Goal: Task Accomplishment & Management: Manage account settings

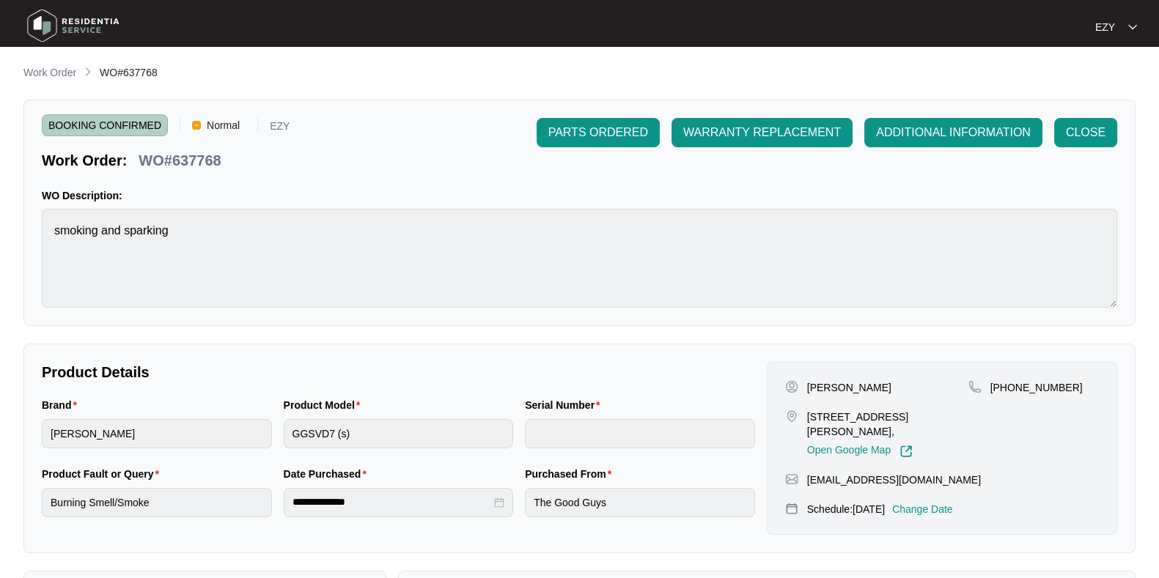
click at [67, 82] on div "**********" at bounding box center [579, 507] width 1112 height 884
click at [43, 67] on p "Work Order" at bounding box center [49, 72] width 53 height 15
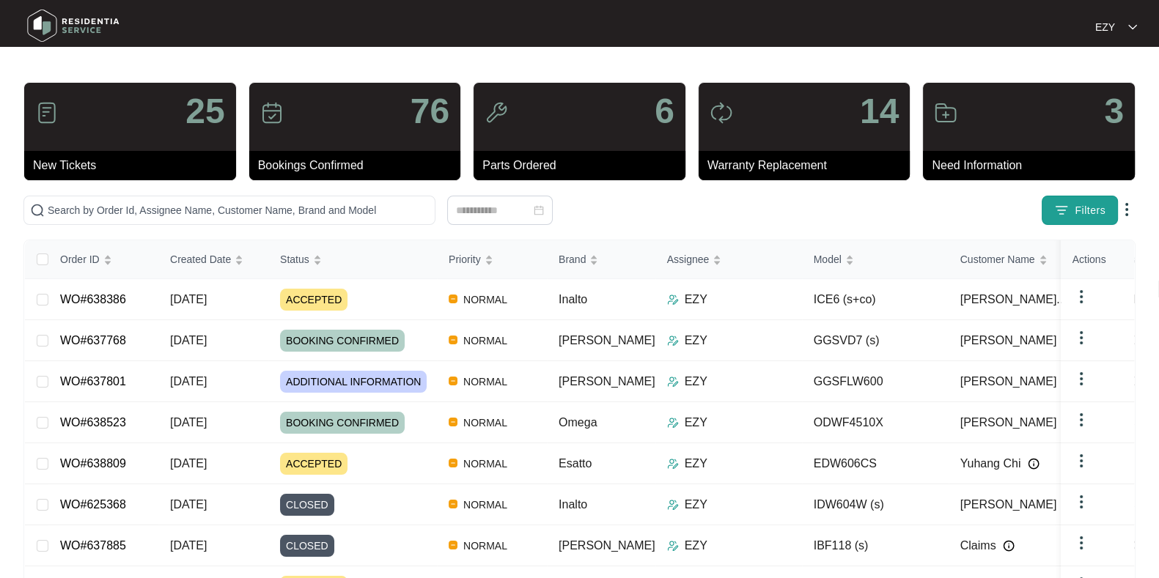
click at [1077, 205] on span "Filters" at bounding box center [1090, 210] width 31 height 15
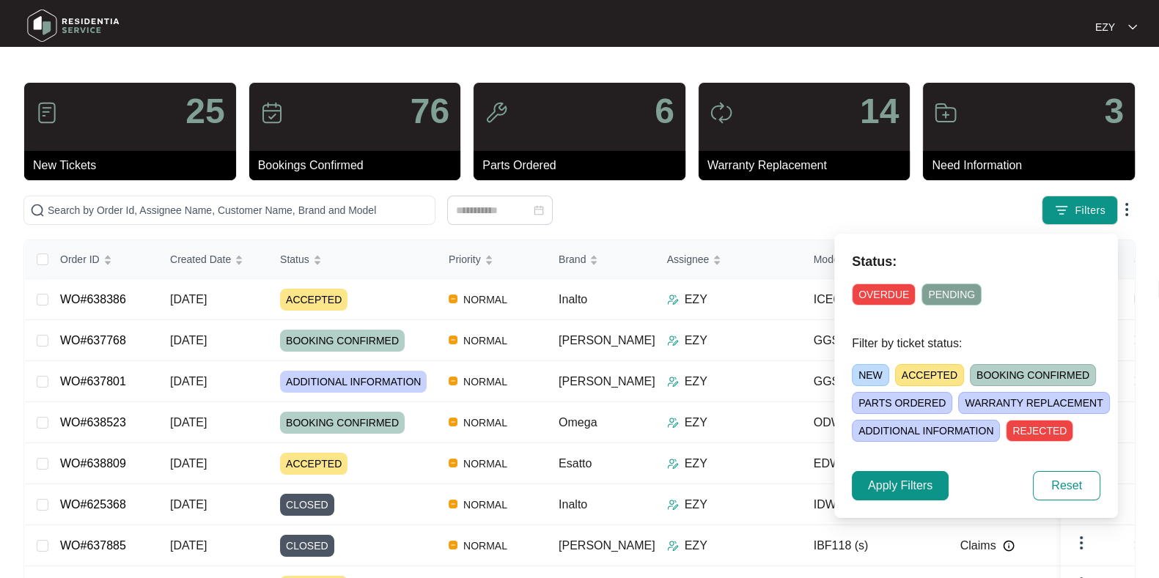
click at [864, 375] on span "NEW" at bounding box center [870, 375] width 37 height 22
click at [894, 486] on span "Apply Filters" at bounding box center [900, 486] width 65 height 18
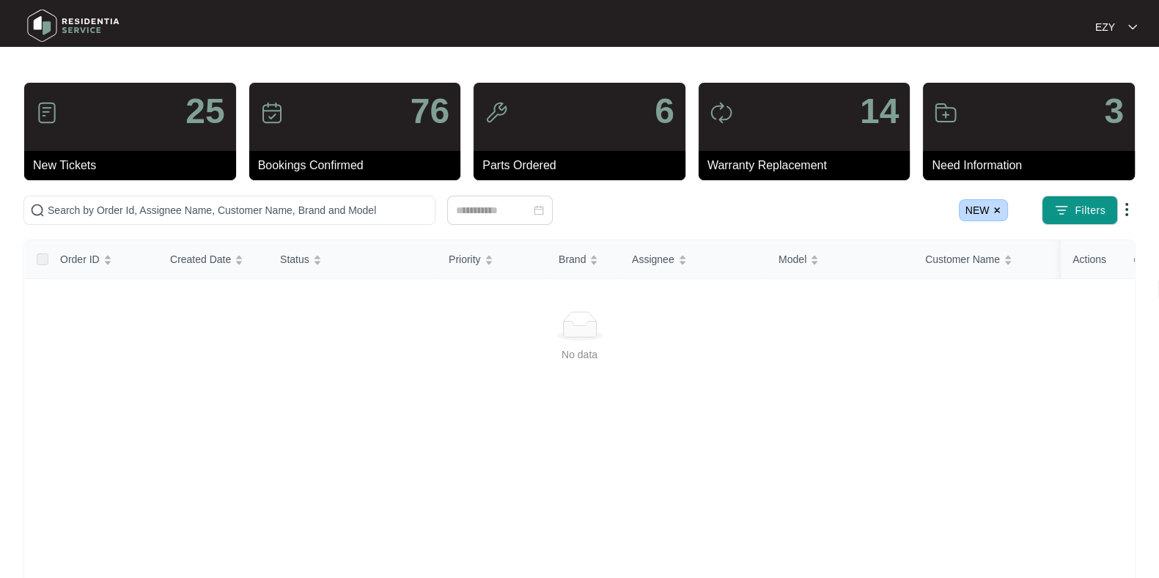
click at [990, 209] on span "NEW" at bounding box center [984, 210] width 50 height 22
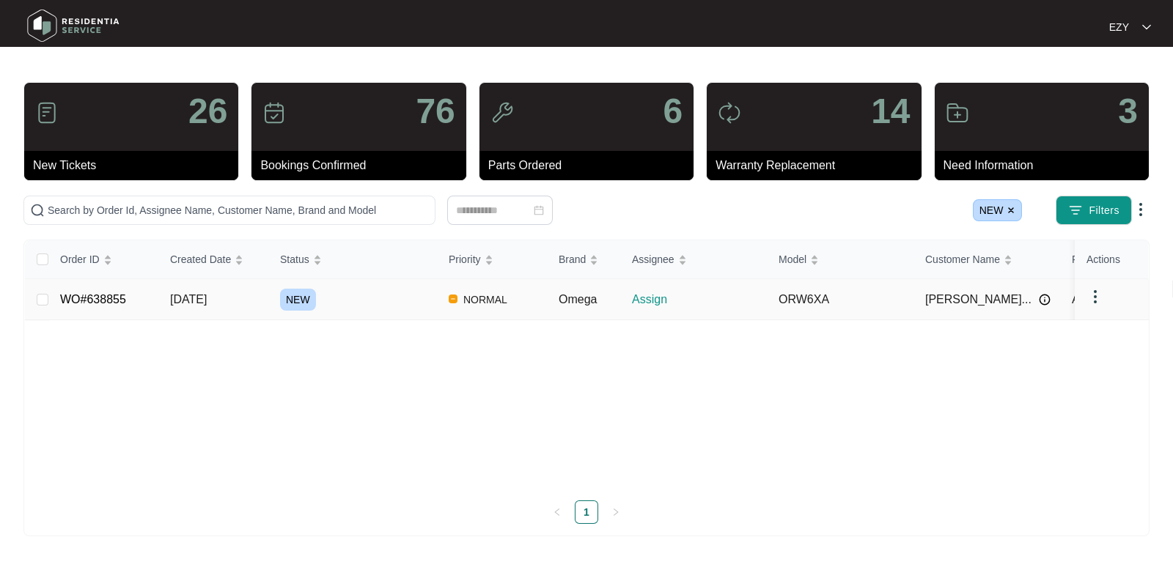
click at [381, 293] on div "NEW" at bounding box center [358, 300] width 157 height 22
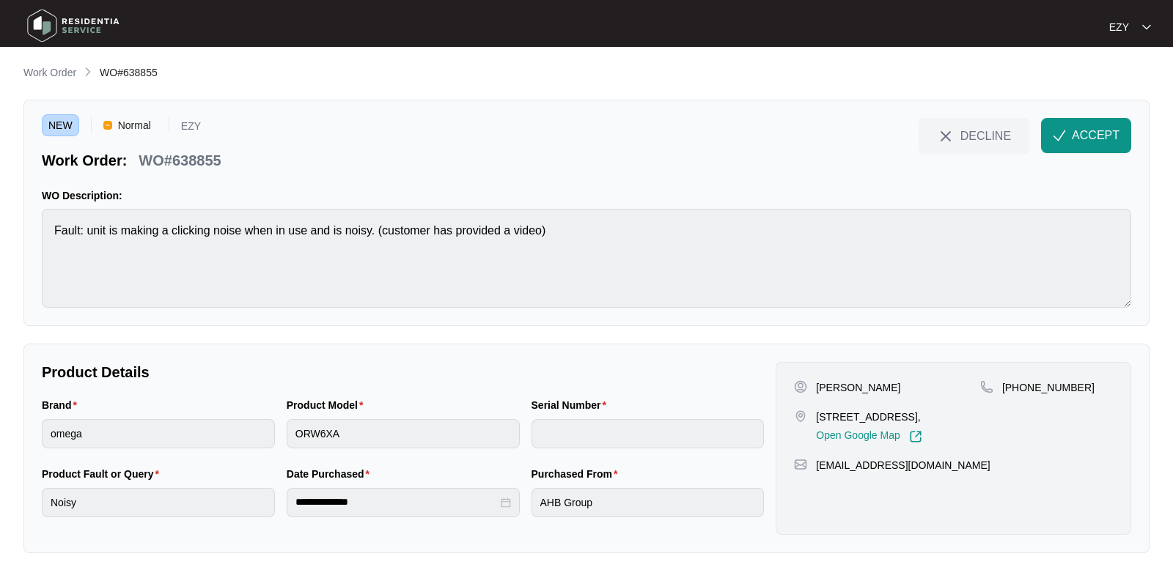
click at [190, 164] on p "WO#638855" at bounding box center [180, 160] width 82 height 21
copy div "WO#638855 DECLINE ACCEPT"
click at [836, 393] on p "[PERSON_NAME]" at bounding box center [858, 388] width 84 height 15
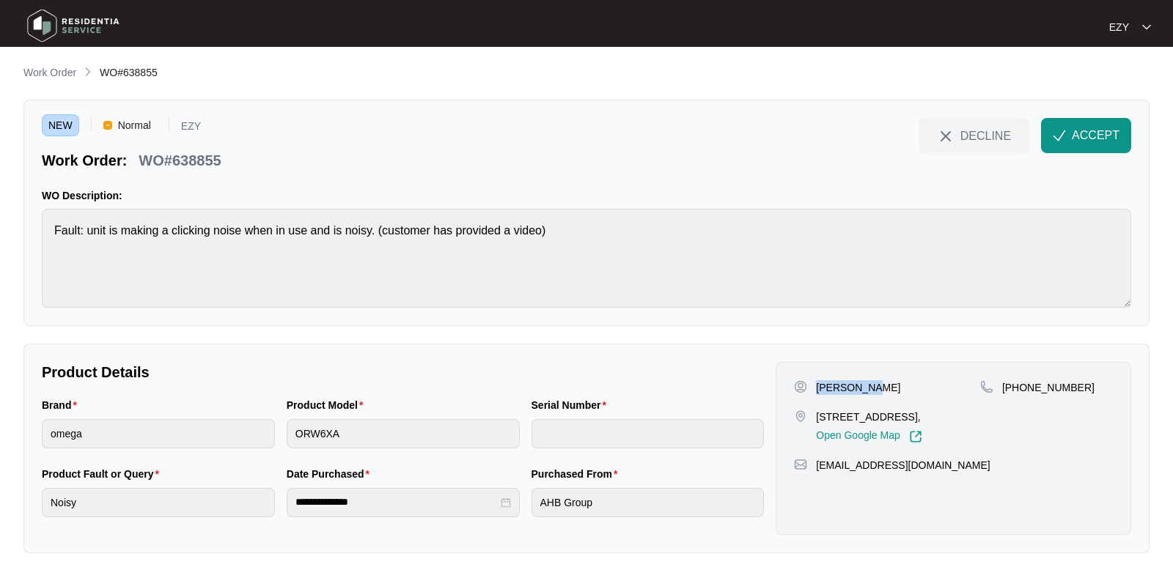
click at [836, 393] on p "[PERSON_NAME]" at bounding box center [858, 388] width 84 height 15
copy p "[PERSON_NAME]"
click at [858, 416] on p "[STREET_ADDRESS]," at bounding box center [869, 417] width 106 height 15
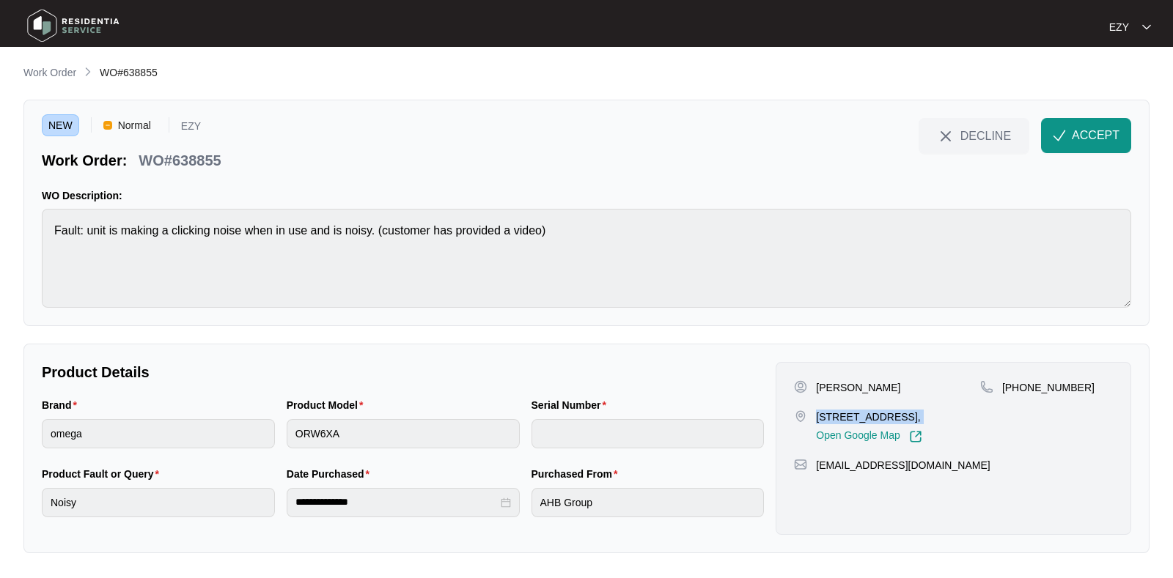
click at [858, 416] on p "[STREET_ADDRESS]," at bounding box center [869, 417] width 106 height 15
copy p "[STREET_ADDRESS],"
click at [1072, 125] on button "ACCEPT" at bounding box center [1086, 135] width 90 height 35
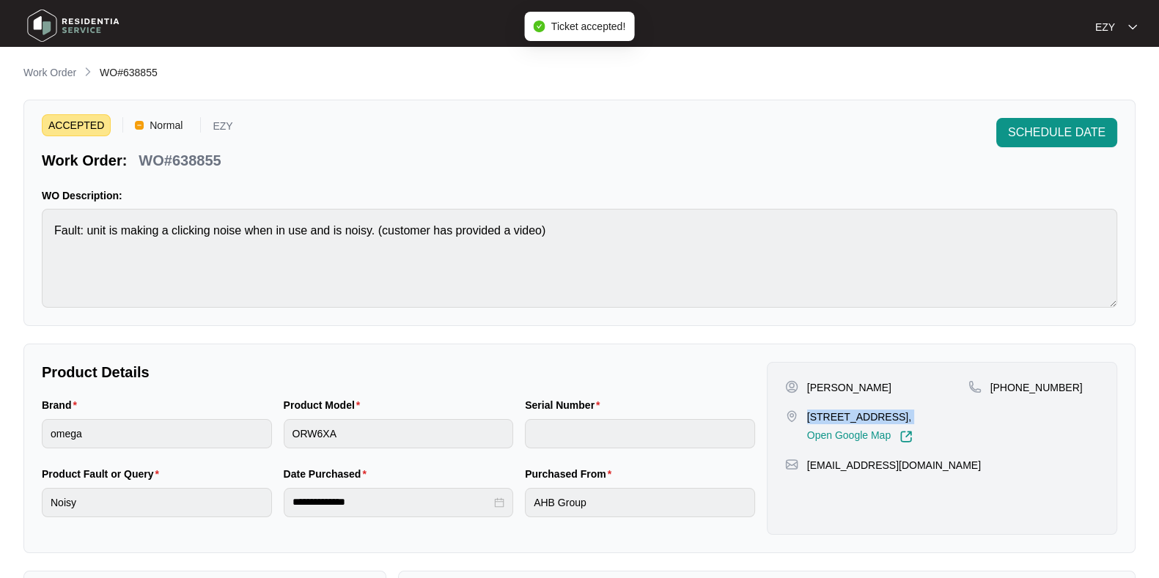
scroll to position [254, 0]
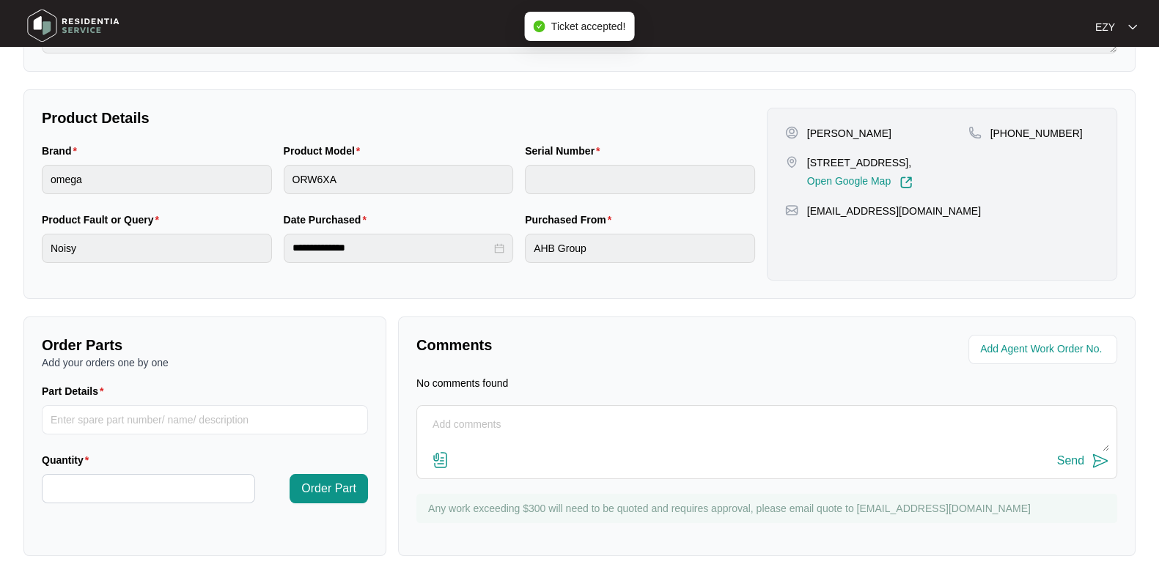
click at [557, 439] on textarea at bounding box center [767, 433] width 685 height 38
click at [510, 440] on textarea at bounding box center [767, 433] width 685 height 38
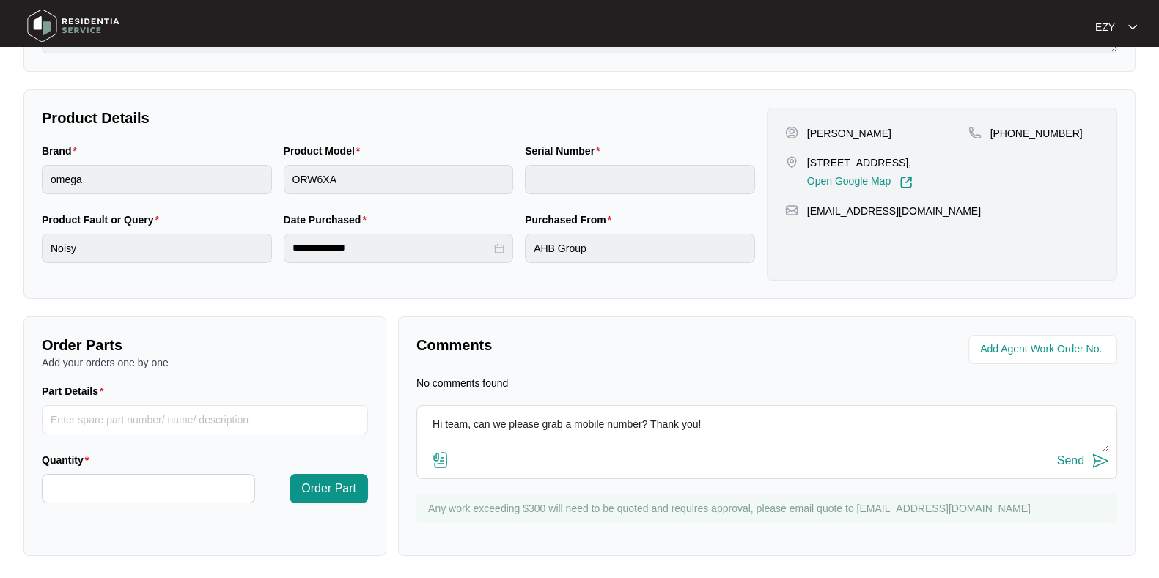
scroll to position [0, 0]
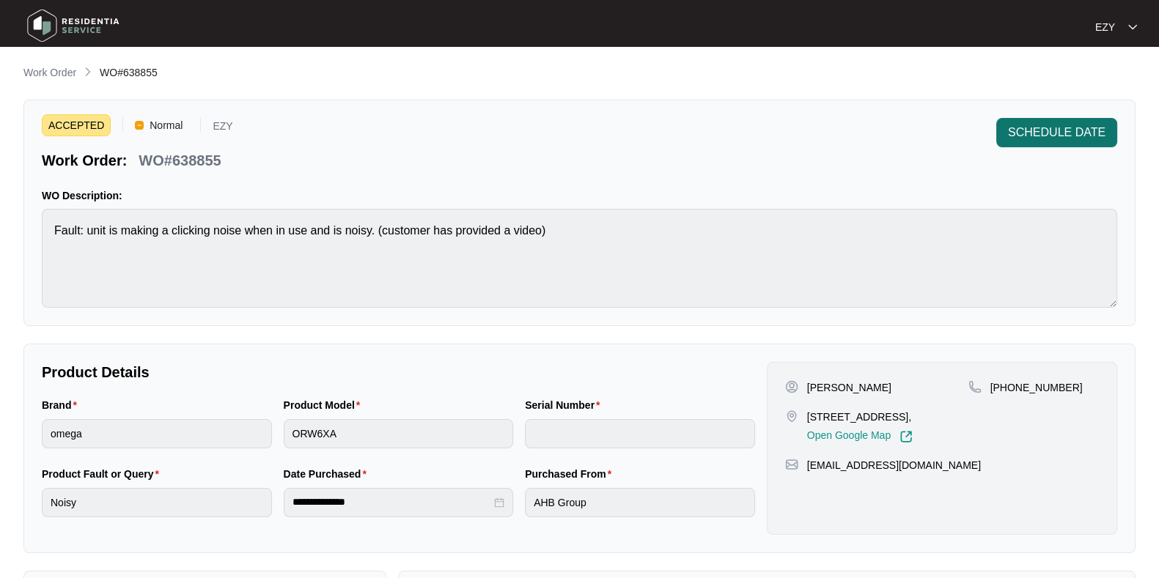
type textarea "Hi team, can we please grab a mobile number? Thank you!"
click at [1055, 134] on span "SCHEDULE DATE" at bounding box center [1057, 133] width 98 height 18
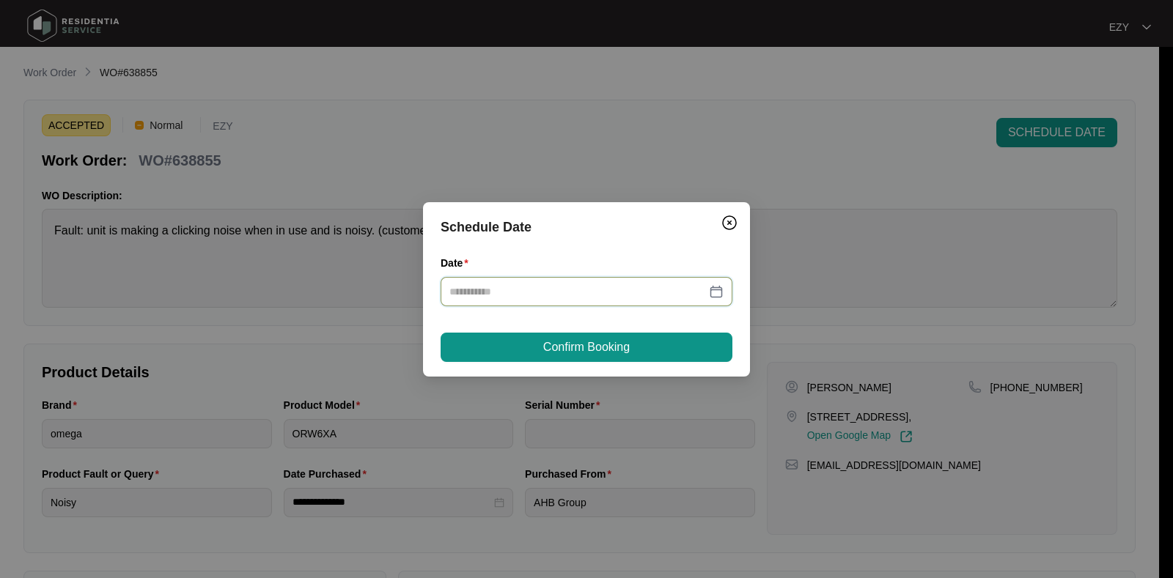
click at [567, 290] on input "Date" at bounding box center [577, 292] width 257 height 16
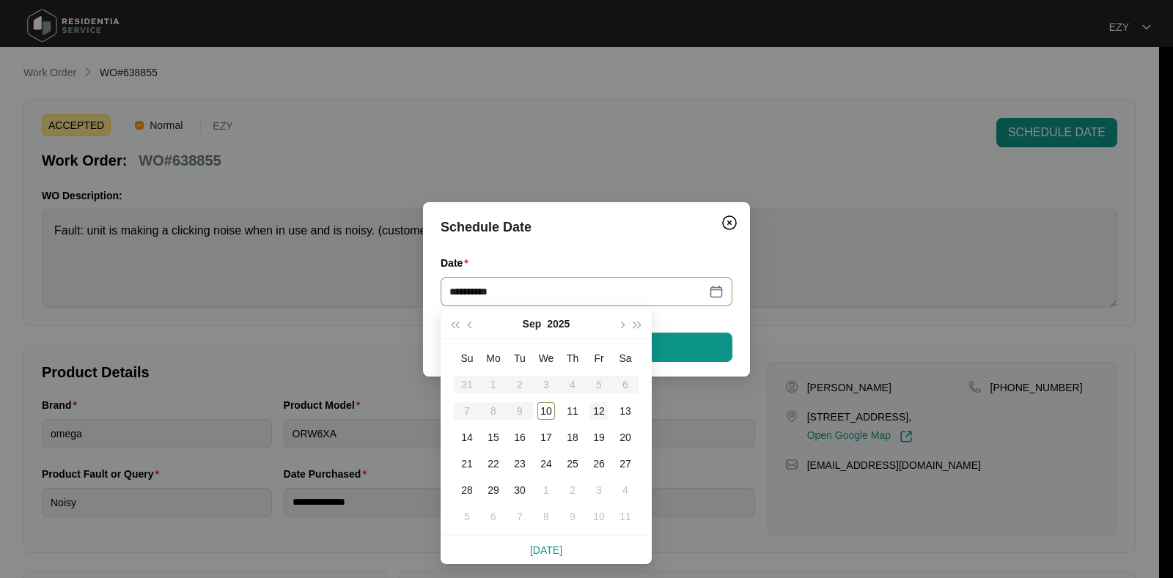
type input "**********"
click at [601, 408] on div "12" at bounding box center [599, 412] width 18 height 18
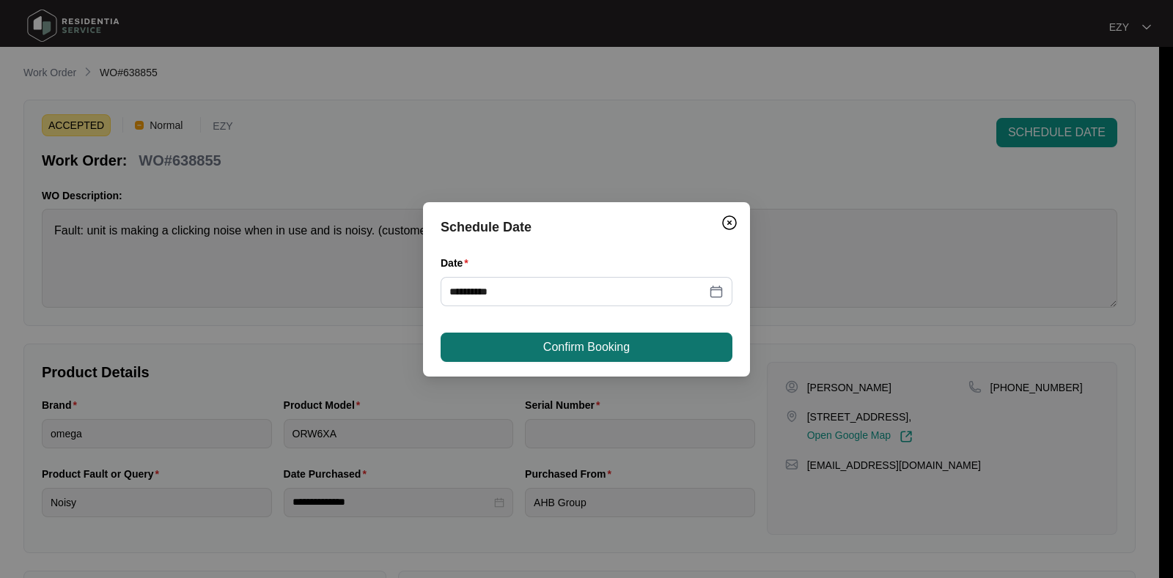
click at [622, 345] on span "Confirm Booking" at bounding box center [586, 348] width 87 height 18
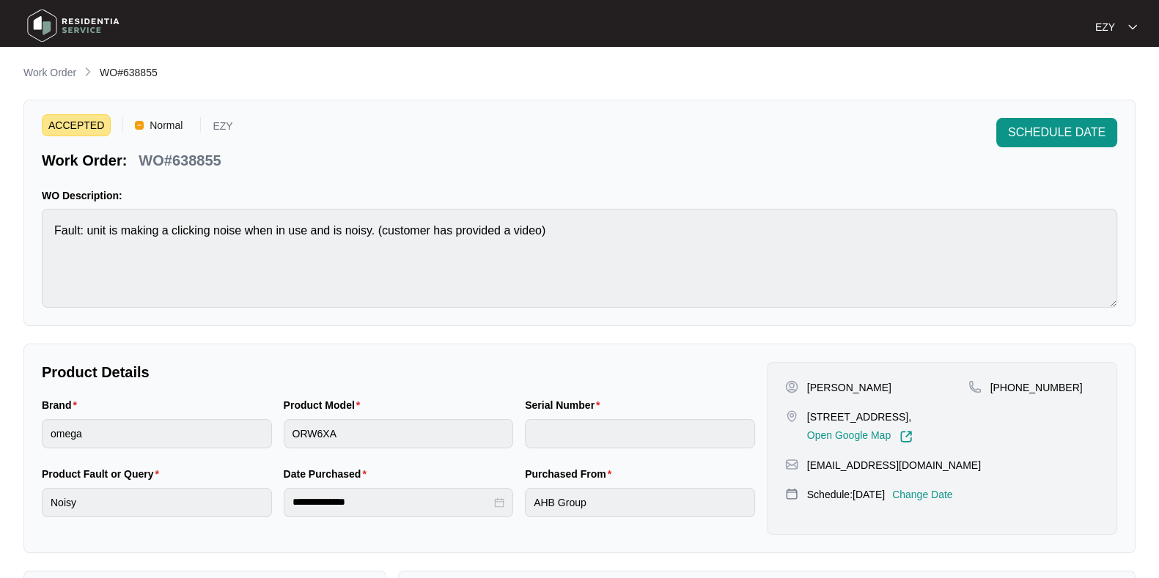
scroll to position [1, 0]
click at [1043, 158] on div "SCHEDULE DATE" at bounding box center [1056, 143] width 121 height 53
click at [1042, 133] on span "SCHEDULE DATE" at bounding box center [1057, 132] width 98 height 18
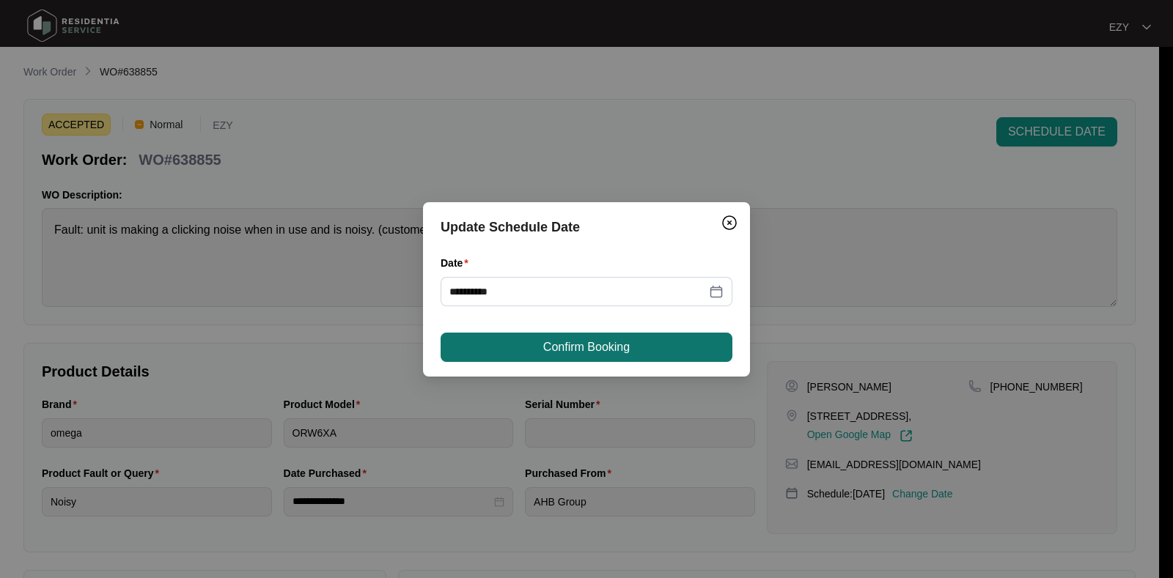
click at [510, 340] on button "Confirm Booking" at bounding box center [587, 347] width 292 height 29
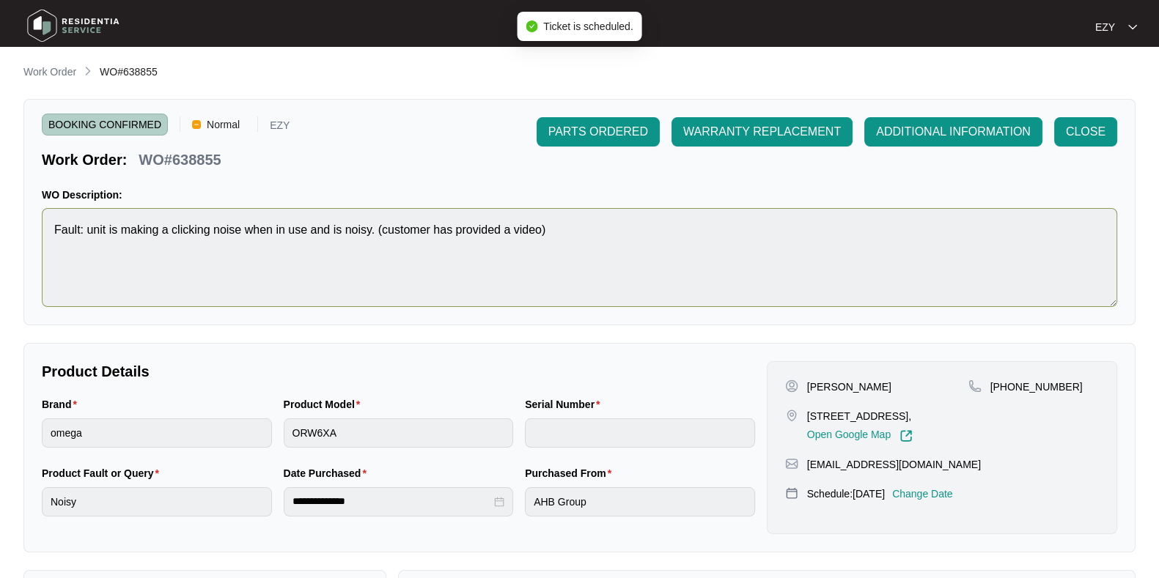
scroll to position [254, 0]
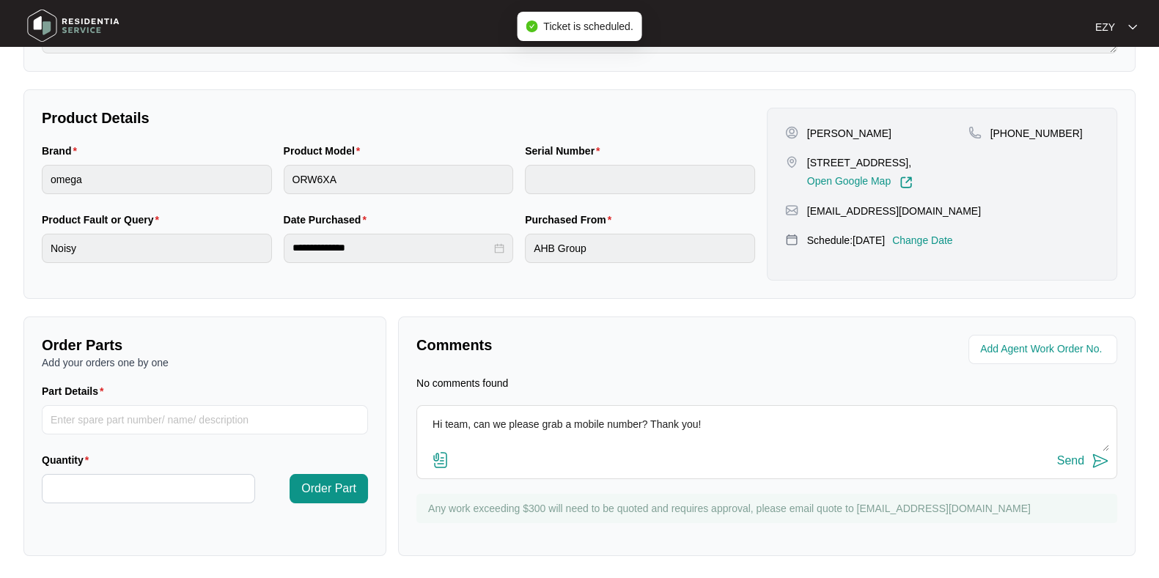
click at [1069, 464] on div "Send" at bounding box center [1070, 461] width 27 height 13
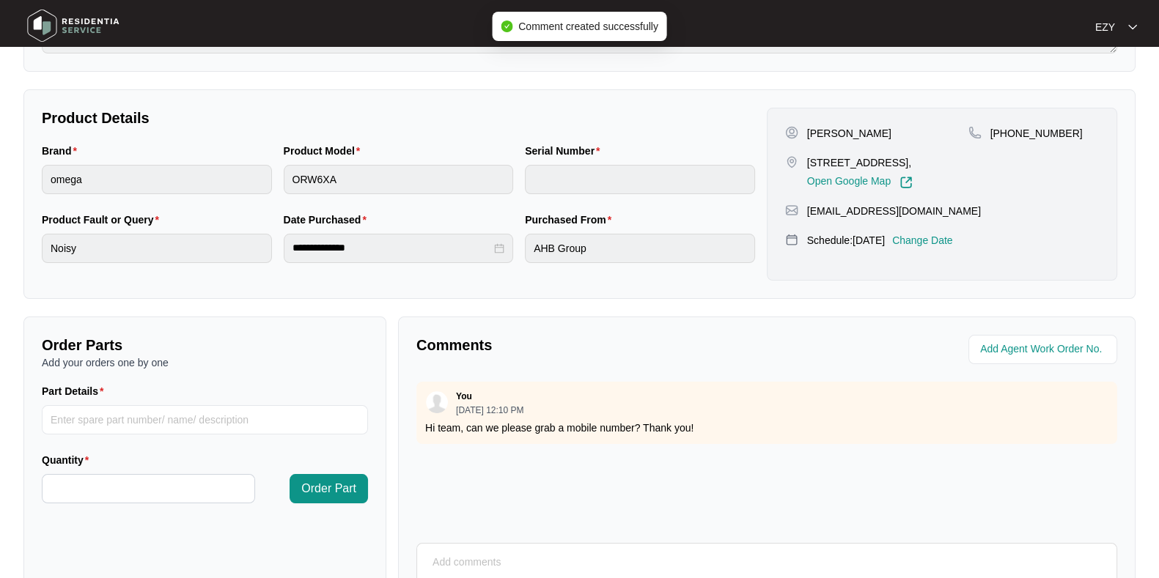
scroll to position [0, 0]
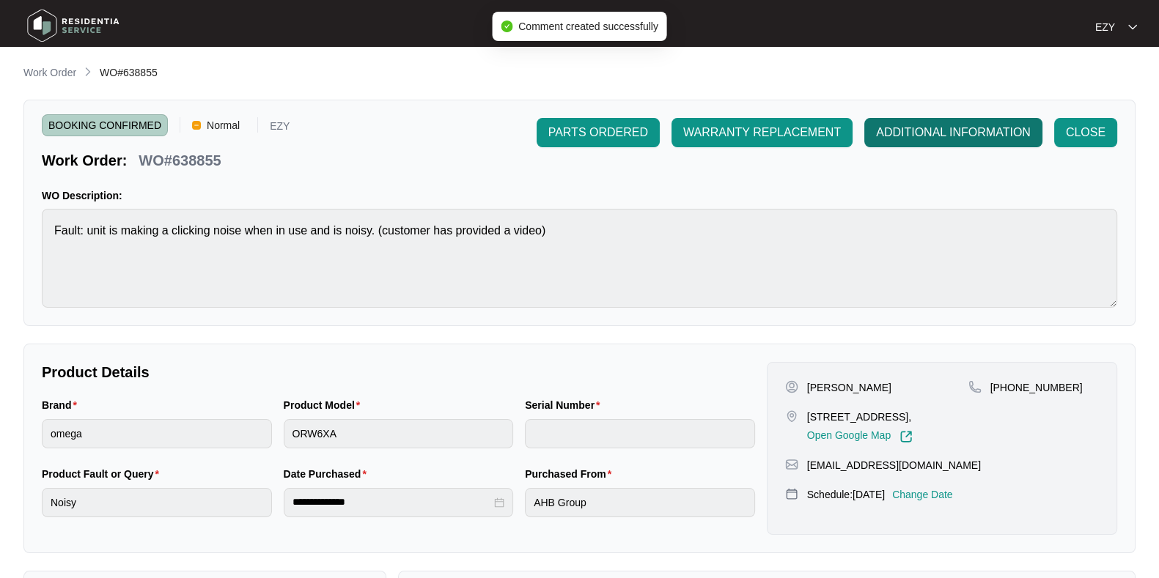
click at [979, 128] on span "ADDITIONAL INFORMATION" at bounding box center [953, 133] width 155 height 18
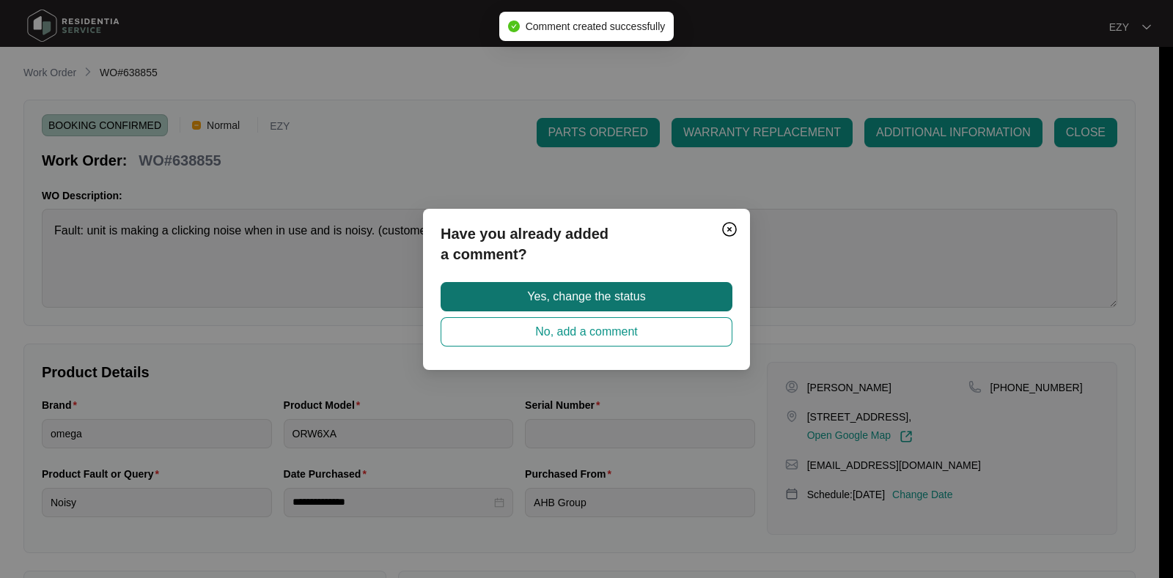
click at [660, 291] on button "Yes, change the status" at bounding box center [587, 296] width 292 height 29
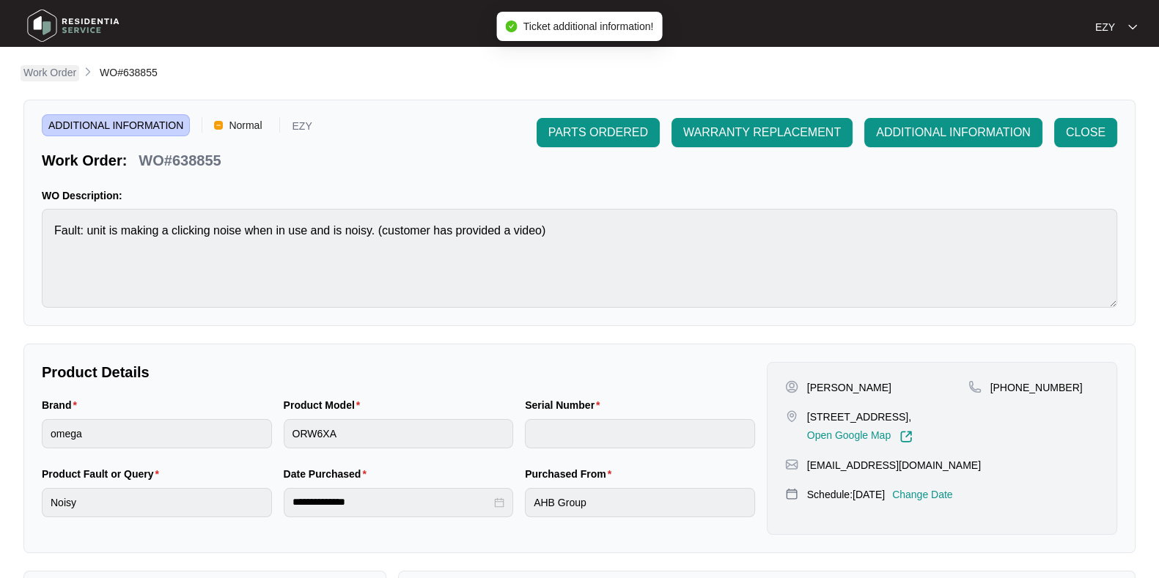
click at [57, 78] on p "Work Order" at bounding box center [49, 72] width 53 height 15
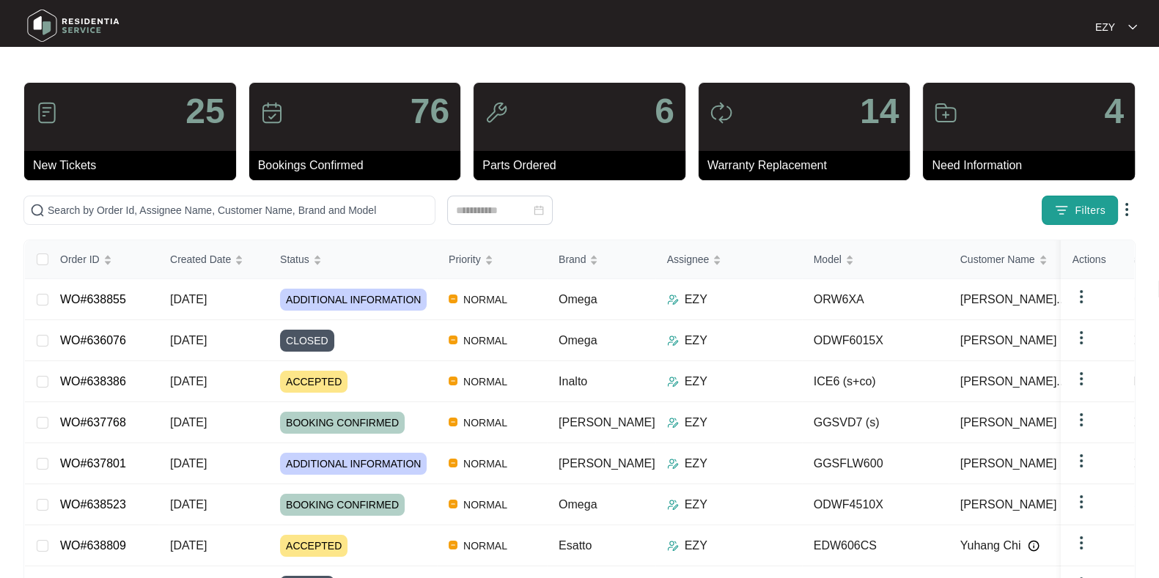
click at [1092, 209] on span "Filters" at bounding box center [1090, 210] width 31 height 15
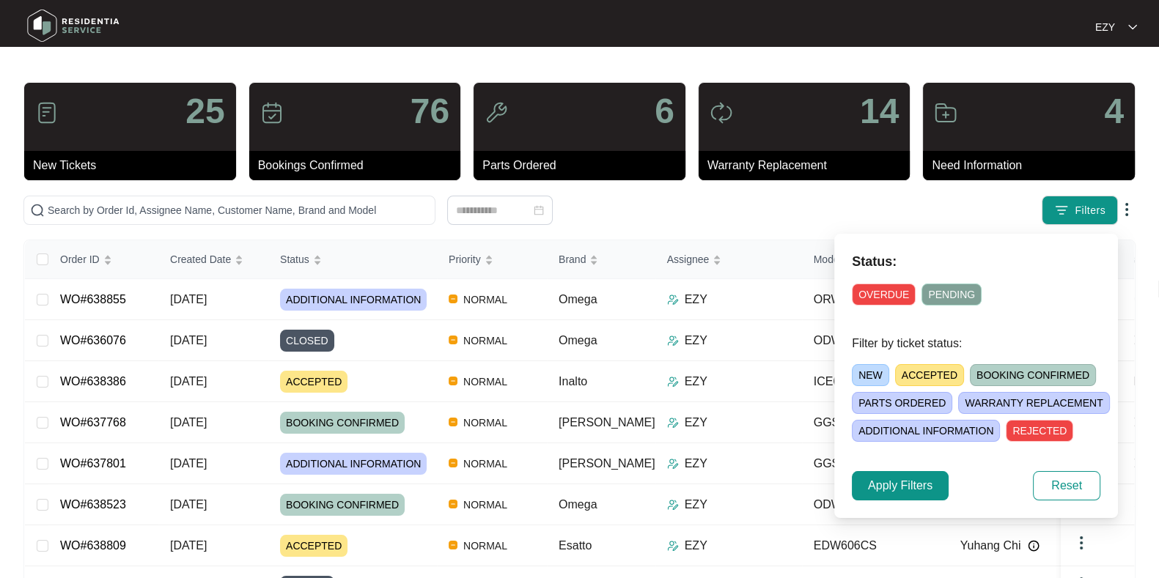
click at [914, 401] on span "PARTS ORDERED" at bounding box center [902, 403] width 100 height 22
click at [898, 493] on span "Apply Filters" at bounding box center [900, 486] width 65 height 18
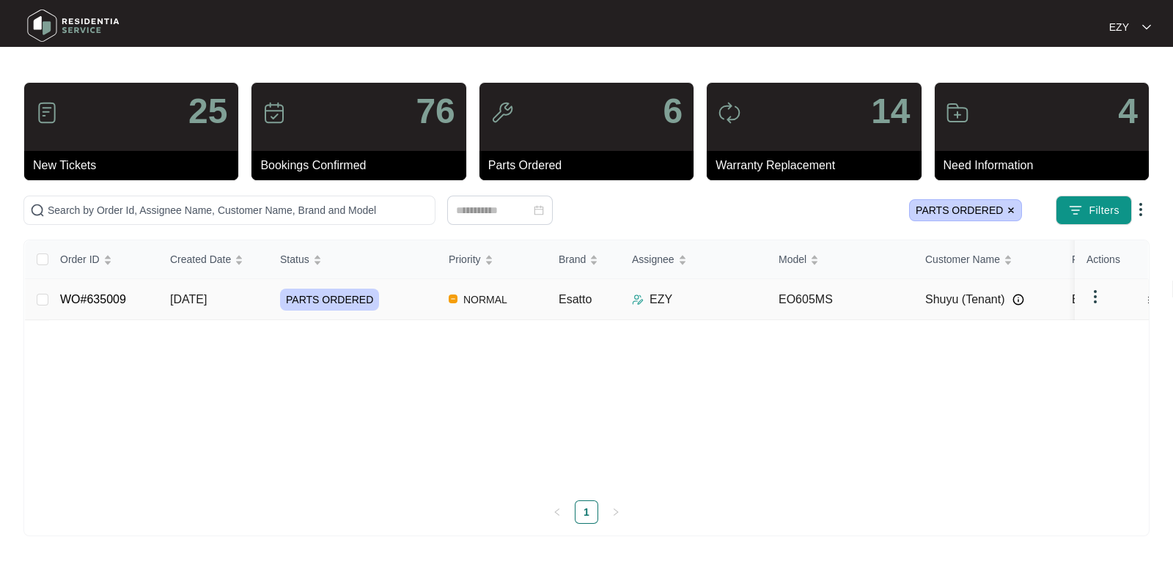
click at [410, 305] on div "PARTS ORDERED" at bounding box center [358, 300] width 157 height 22
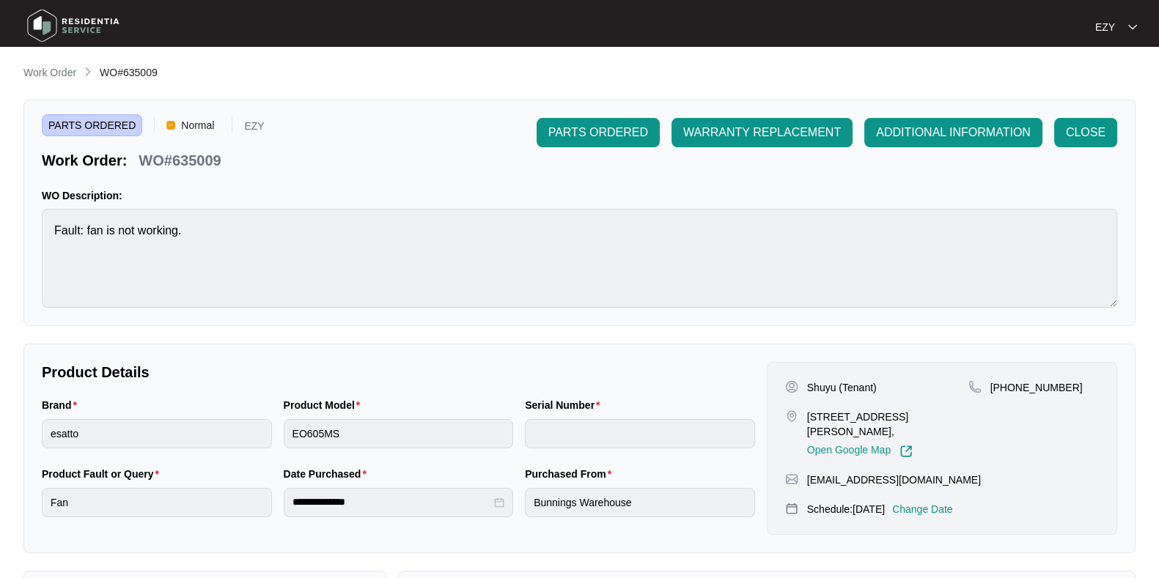
click at [194, 158] on p "WO#635009" at bounding box center [180, 160] width 82 height 21
copy p "635009"
click at [953, 504] on p "Change Date" at bounding box center [922, 509] width 61 height 15
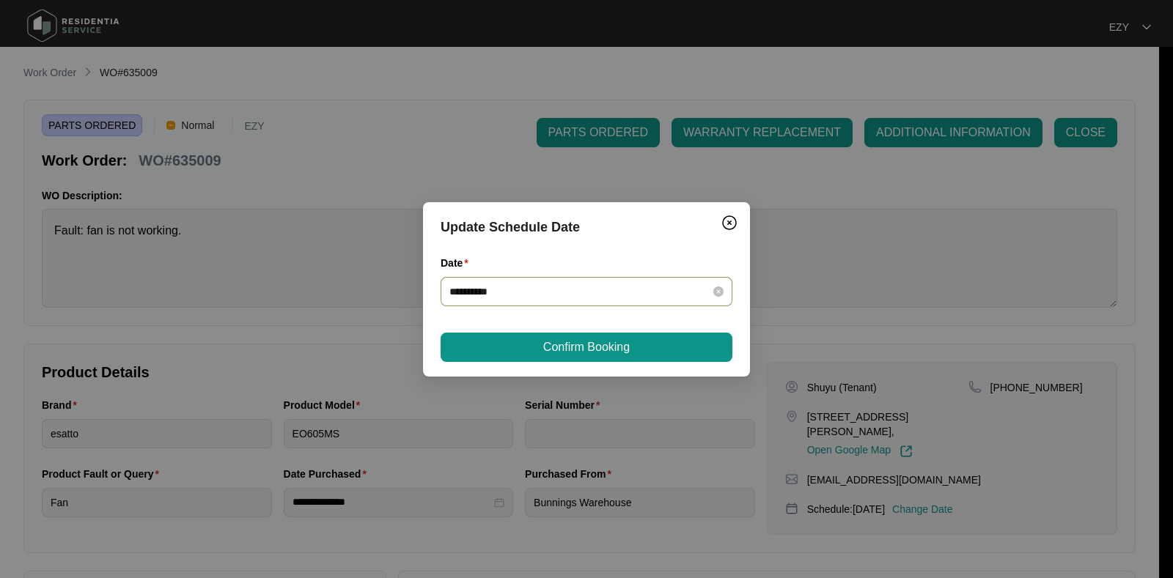
click at [608, 299] on div "**********" at bounding box center [587, 291] width 292 height 29
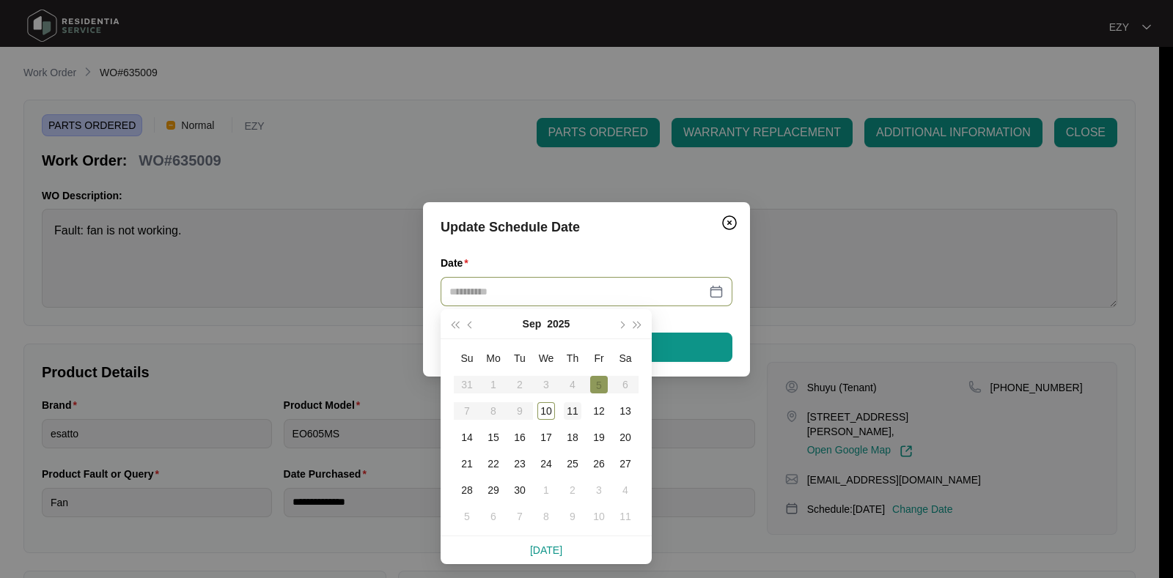
type input "**********"
click at [569, 409] on div "11" at bounding box center [573, 412] width 18 height 18
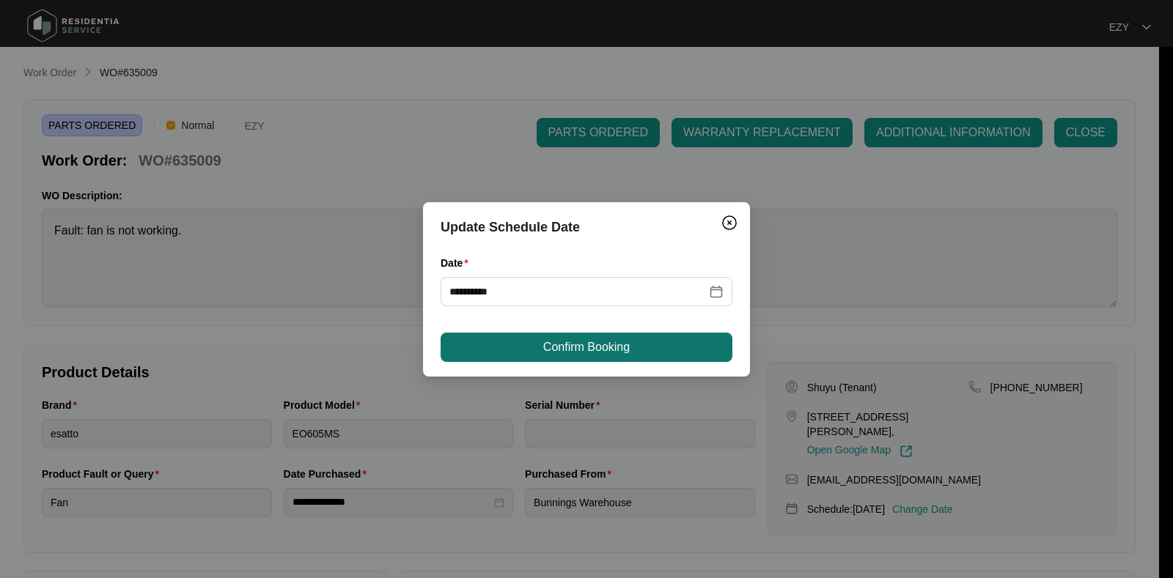
click at [574, 350] on span "Confirm Booking" at bounding box center [586, 348] width 87 height 18
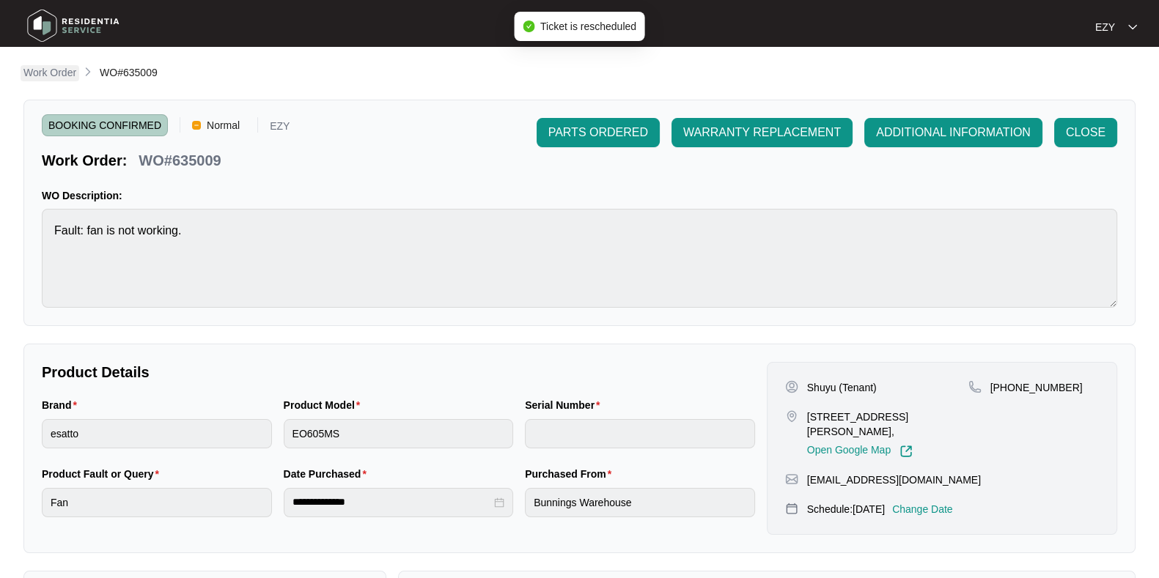
click at [59, 67] on p "Work Order" at bounding box center [49, 72] width 53 height 15
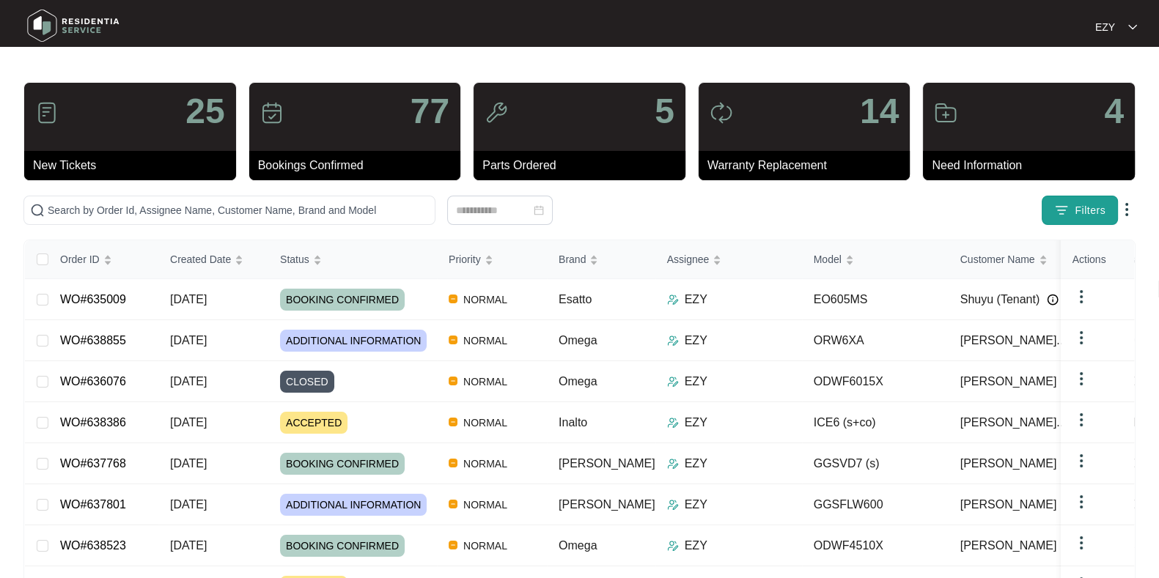
click at [1087, 207] on span "Filters" at bounding box center [1090, 210] width 31 height 15
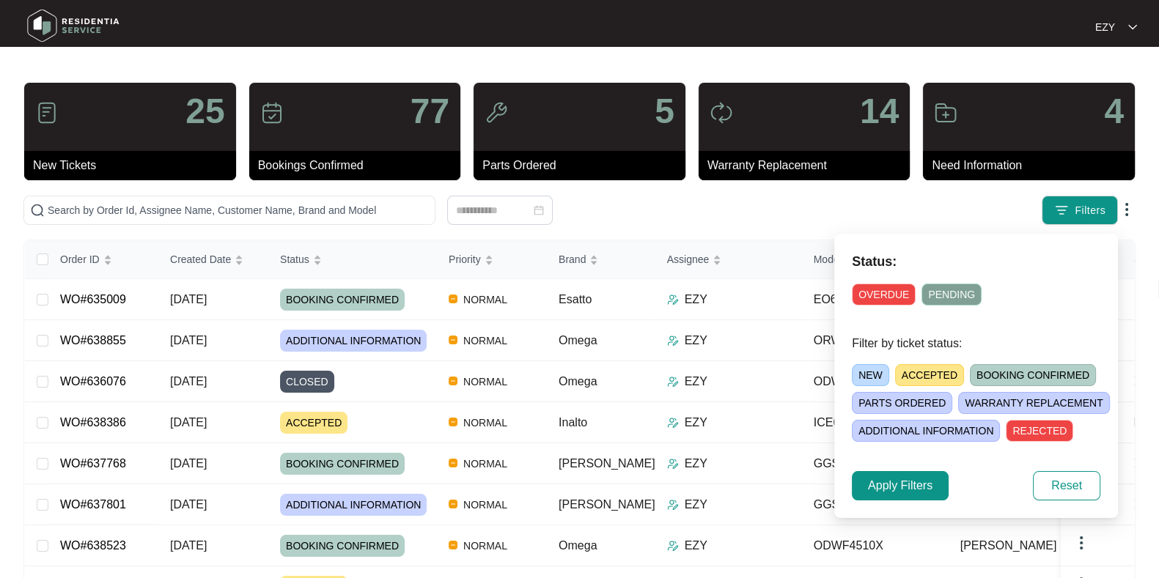
click at [894, 424] on span "ADDITIONAL INFORMATION" at bounding box center [926, 431] width 148 height 22
click at [892, 487] on span "Apply Filters" at bounding box center [900, 486] width 65 height 18
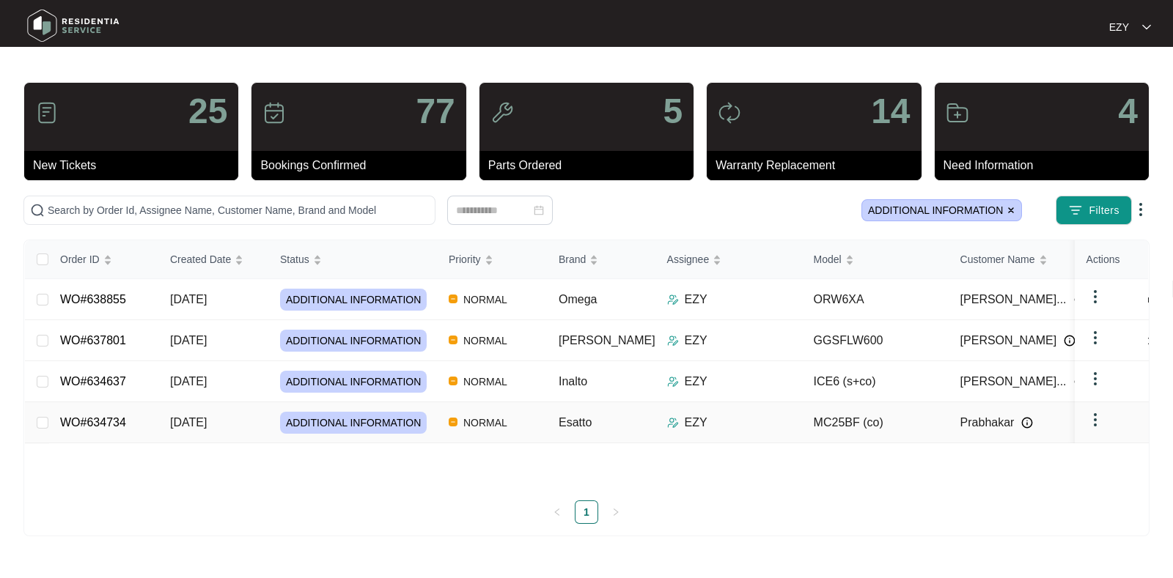
click at [535, 430] on td "NORMAL" at bounding box center [492, 423] width 110 height 41
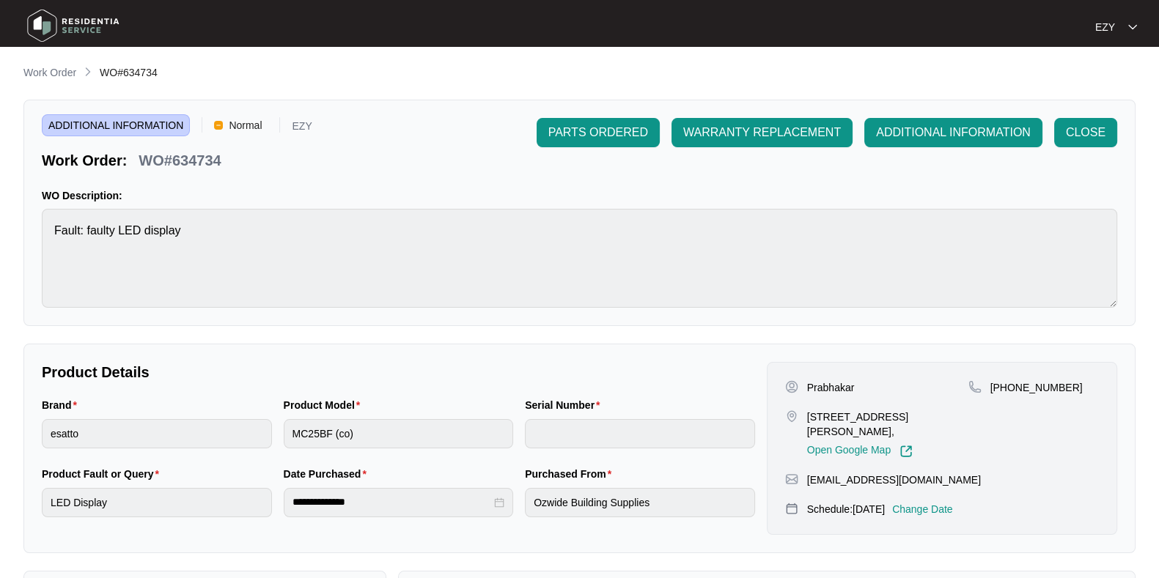
click at [194, 156] on p "WO#634734" at bounding box center [180, 160] width 82 height 21
copy p "634734"
click at [946, 502] on p "Change Date" at bounding box center [922, 509] width 61 height 15
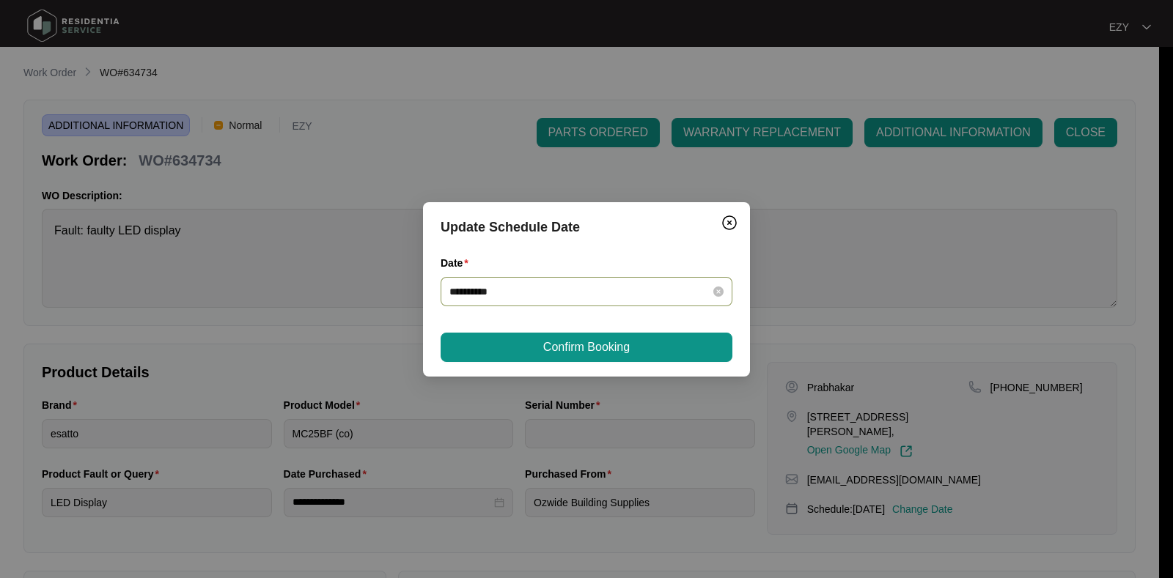
click at [569, 302] on div "**********" at bounding box center [587, 291] width 292 height 29
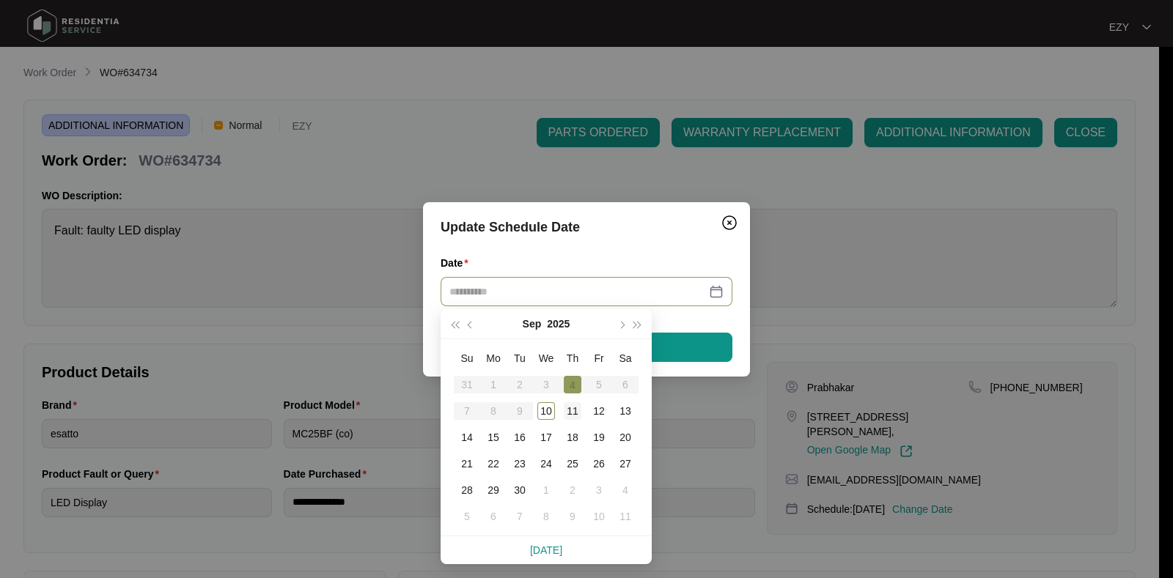
type input "**********"
click at [568, 412] on div "11" at bounding box center [573, 412] width 18 height 18
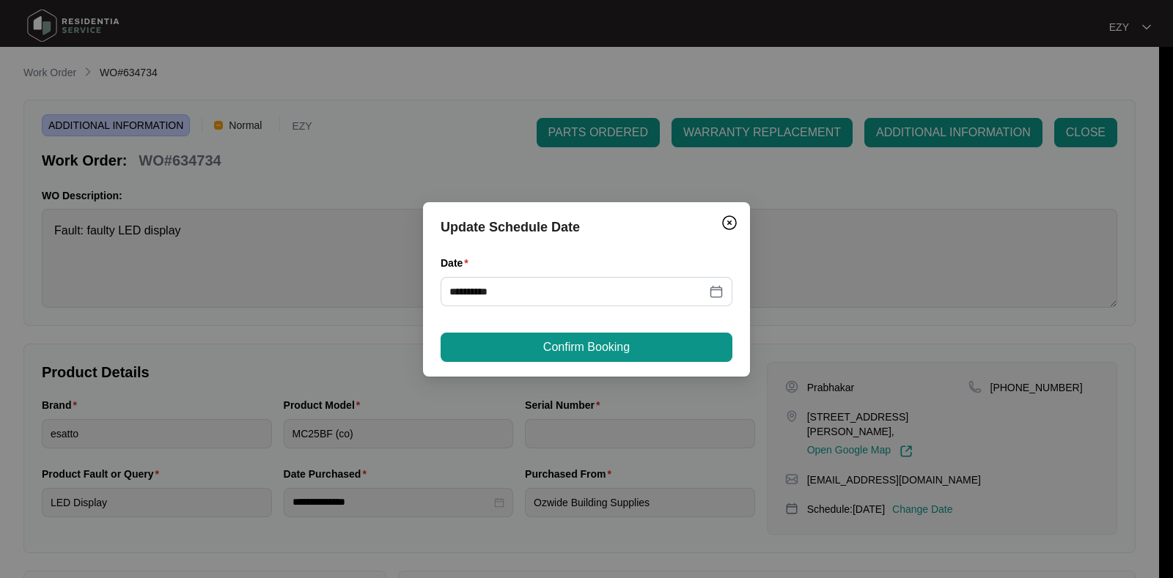
click at [554, 364] on div "**********" at bounding box center [586, 289] width 327 height 174
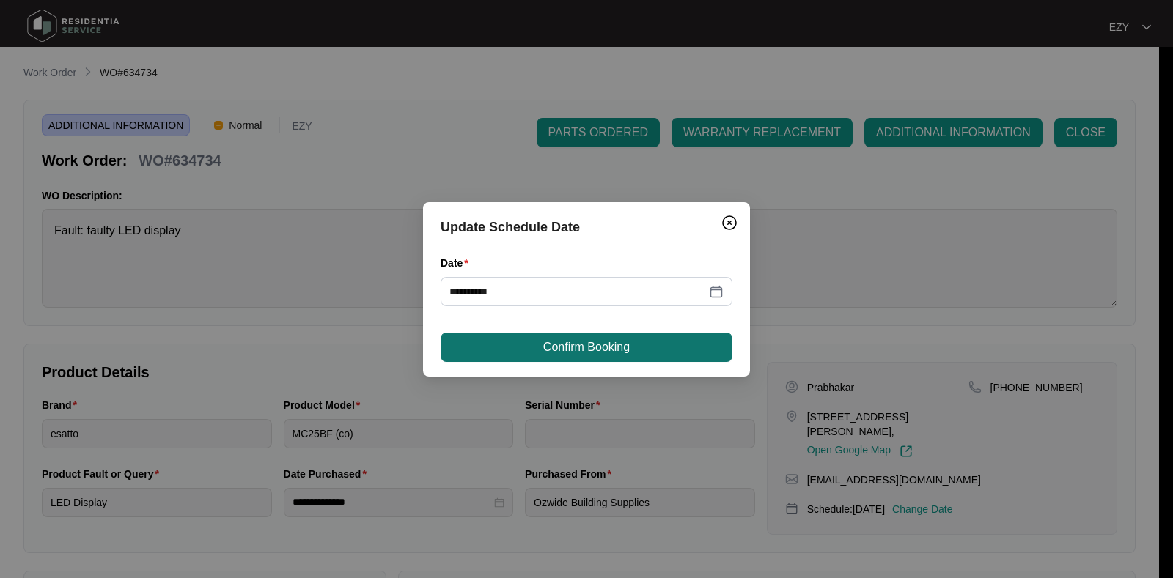
click at [550, 355] on span "Confirm Booking" at bounding box center [586, 348] width 87 height 18
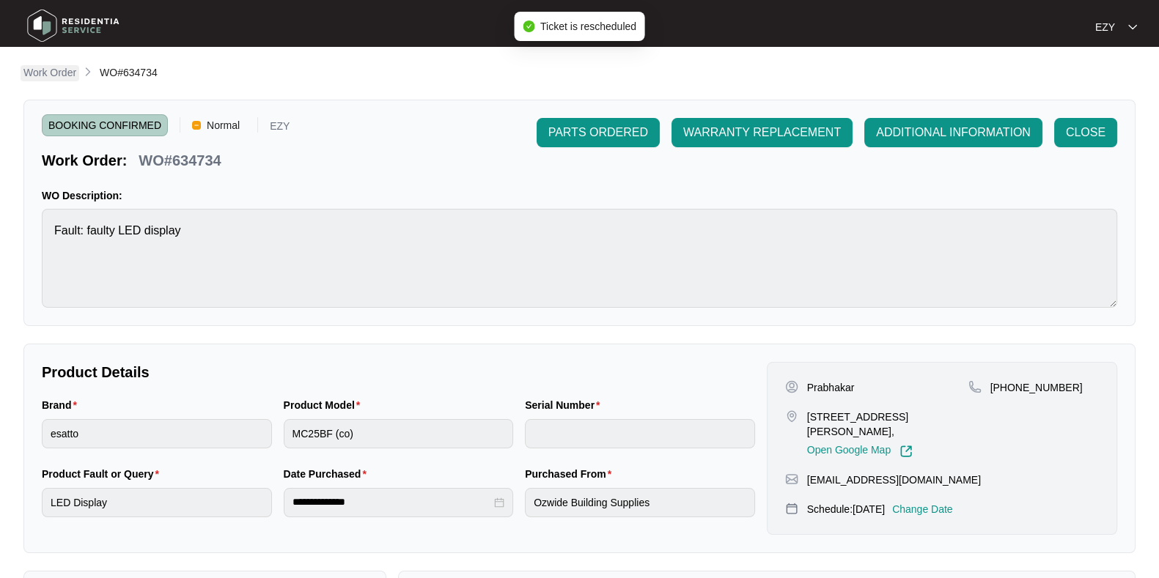
click at [62, 69] on p "Work Order" at bounding box center [49, 72] width 53 height 15
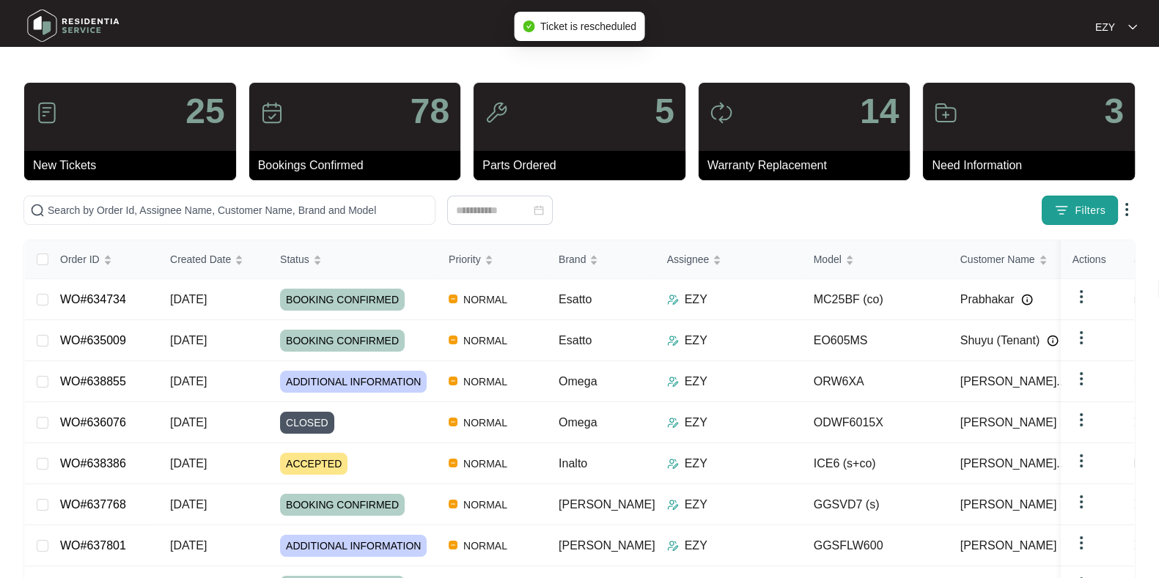
click at [1096, 210] on span "Filters" at bounding box center [1090, 210] width 31 height 15
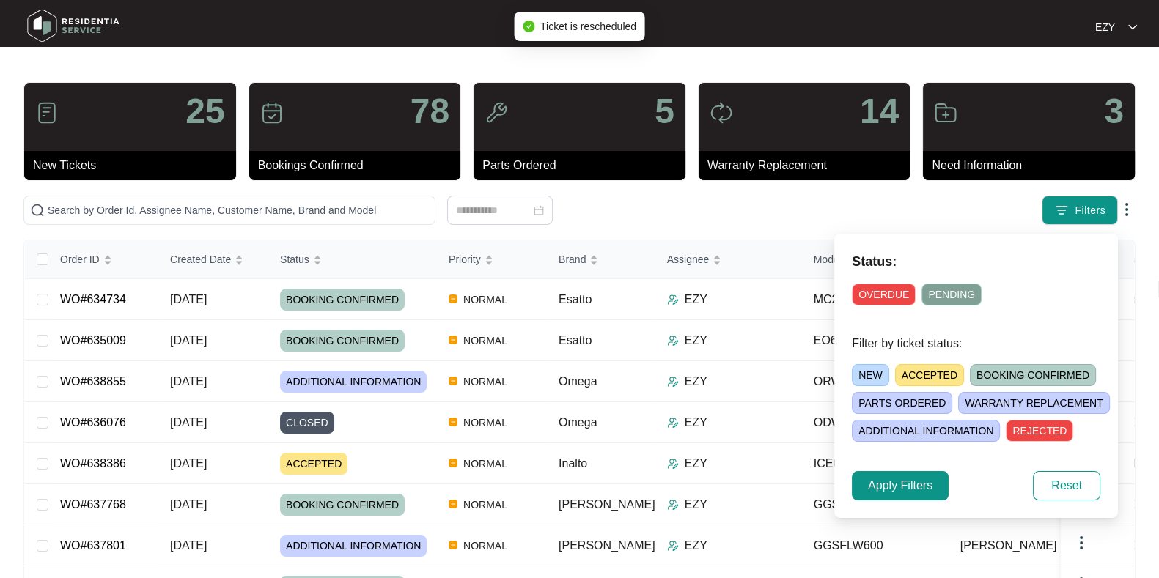
click at [946, 428] on span "ADDITIONAL INFORMATION" at bounding box center [926, 431] width 148 height 22
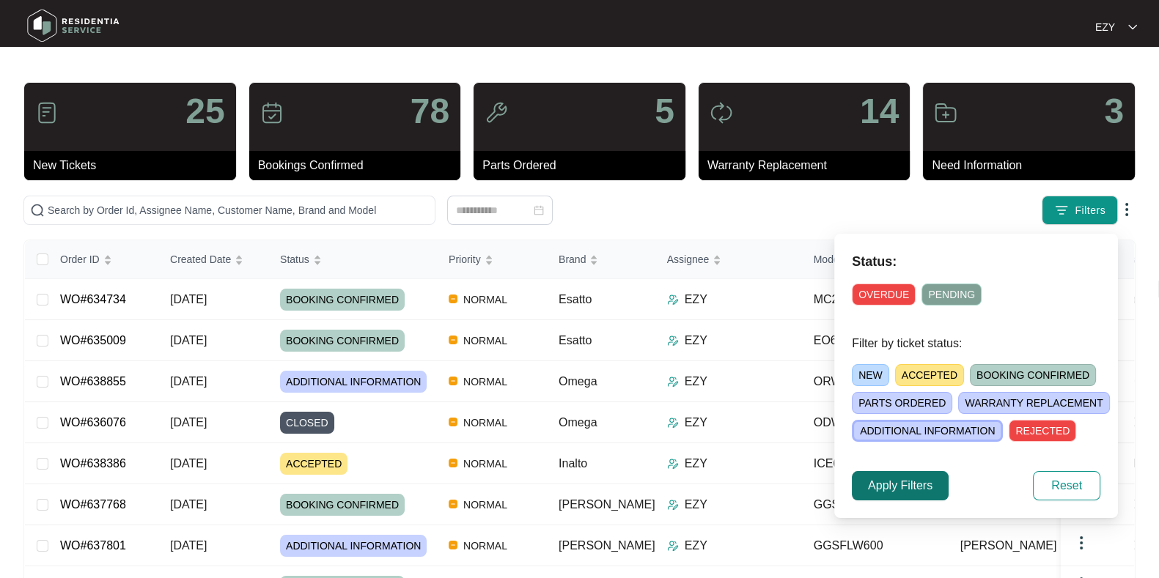
click at [914, 496] on button "Apply Filters" at bounding box center [900, 485] width 97 height 29
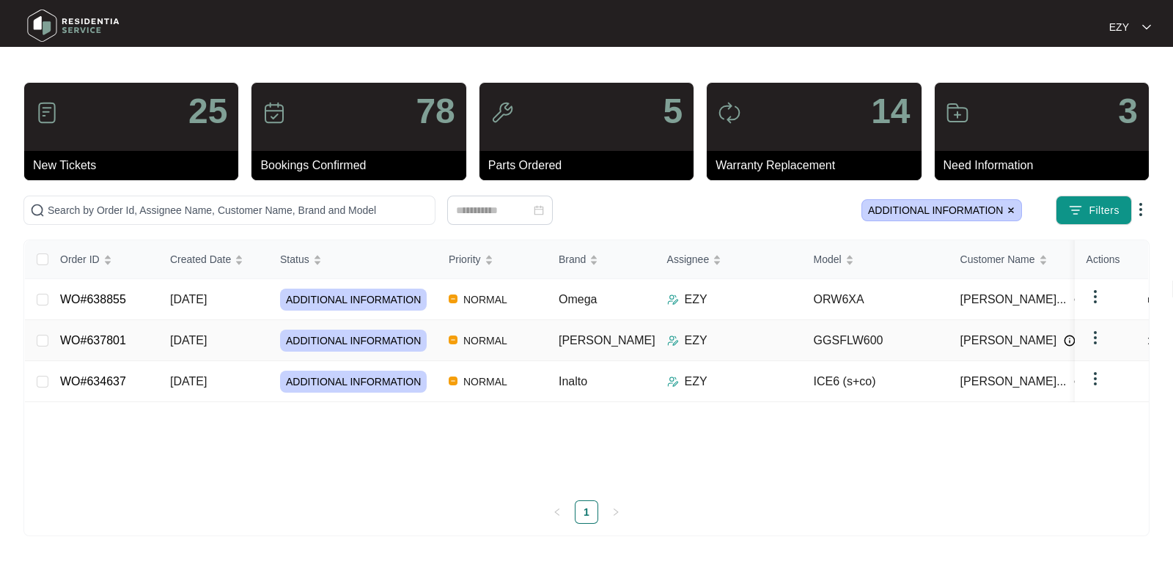
click at [246, 329] on td "[DATE]" at bounding box center [213, 340] width 110 height 41
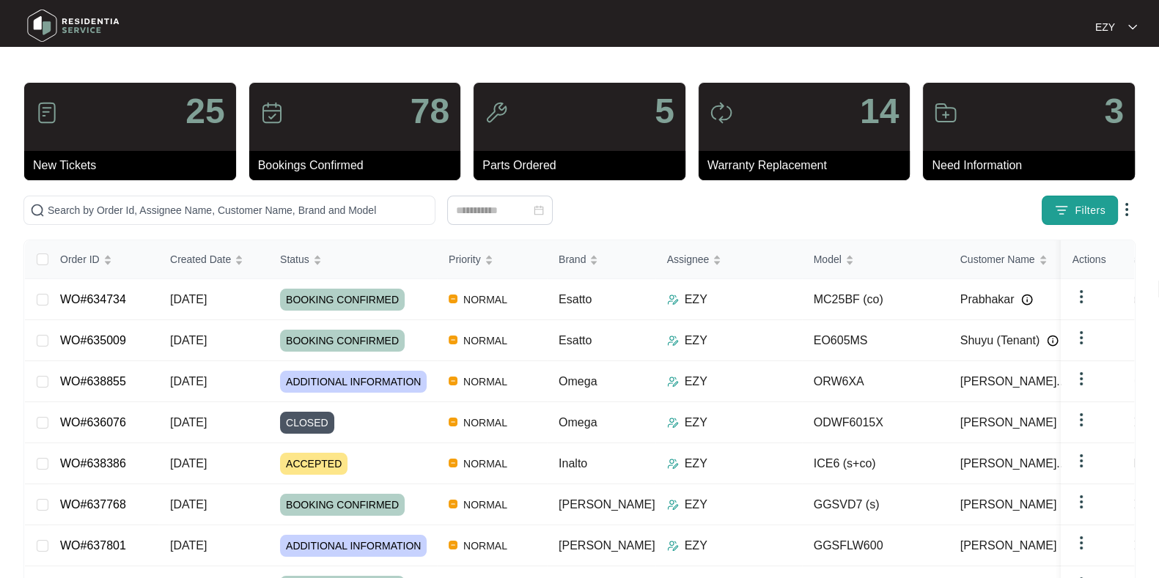
click at [1085, 214] on span "Filters" at bounding box center [1090, 210] width 31 height 15
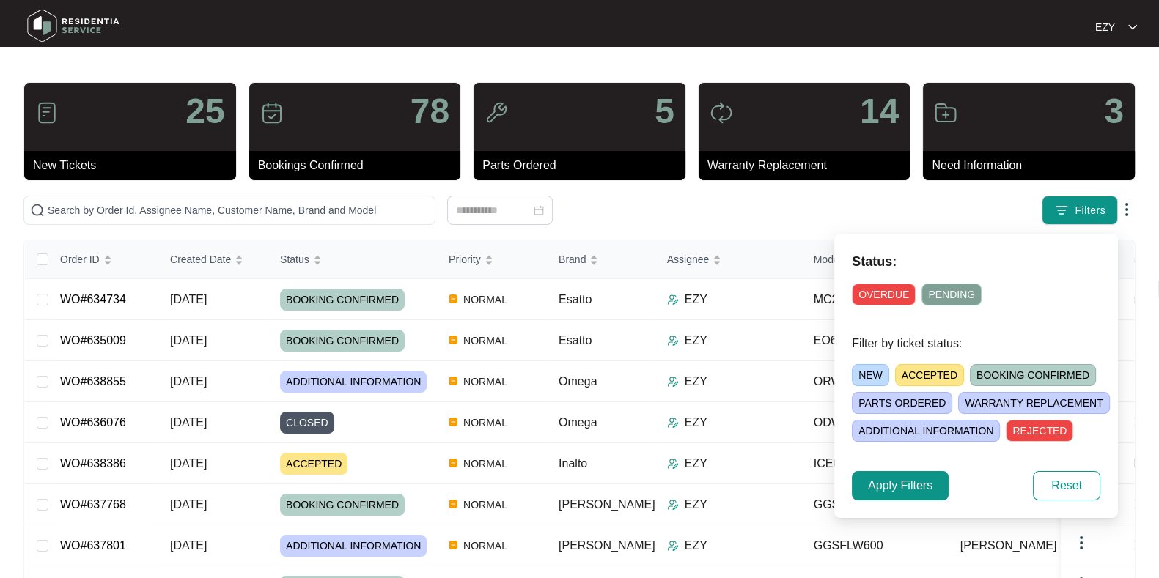
click at [936, 422] on span "ADDITIONAL INFORMATION" at bounding box center [926, 431] width 148 height 22
click at [908, 488] on span "Apply Filters" at bounding box center [900, 486] width 65 height 18
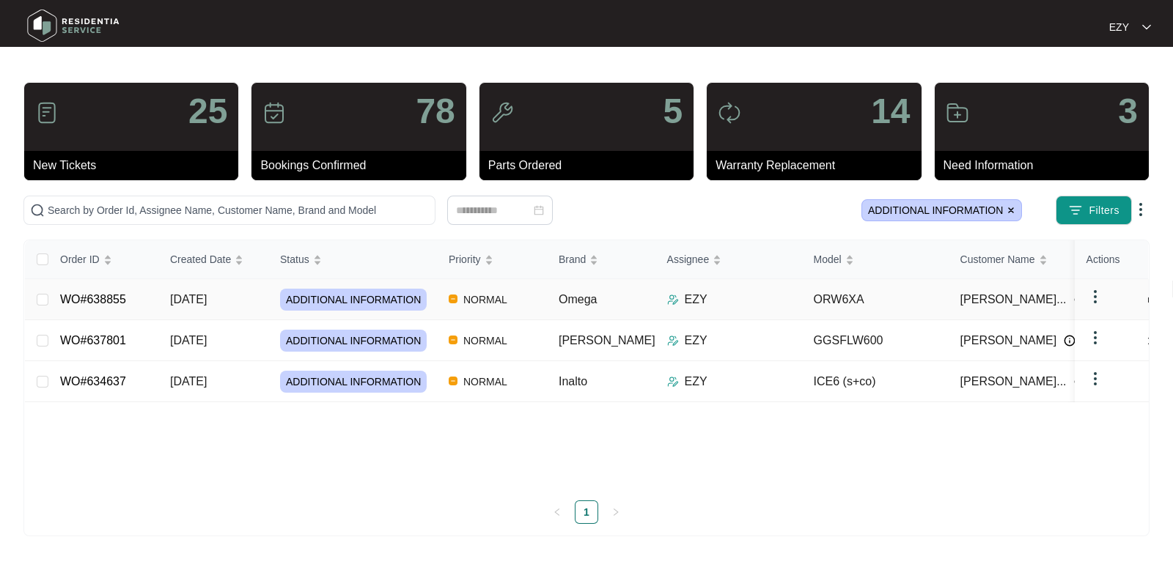
click at [527, 294] on td "NORMAL" at bounding box center [492, 299] width 110 height 41
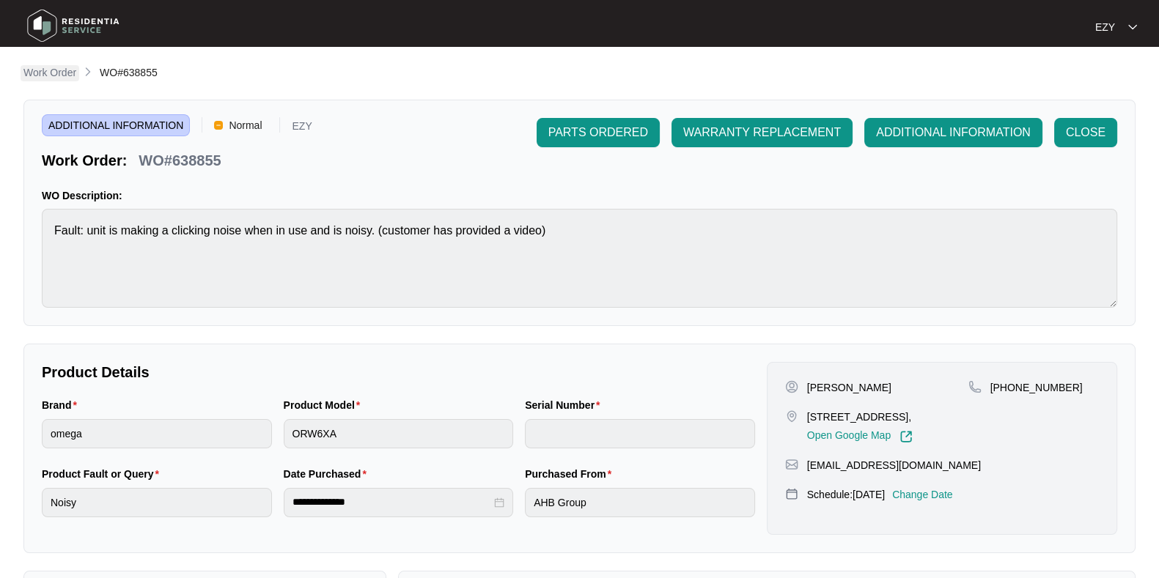
click at [56, 78] on p "Work Order" at bounding box center [49, 72] width 53 height 15
